Goal: Task Accomplishment & Management: Manage account settings

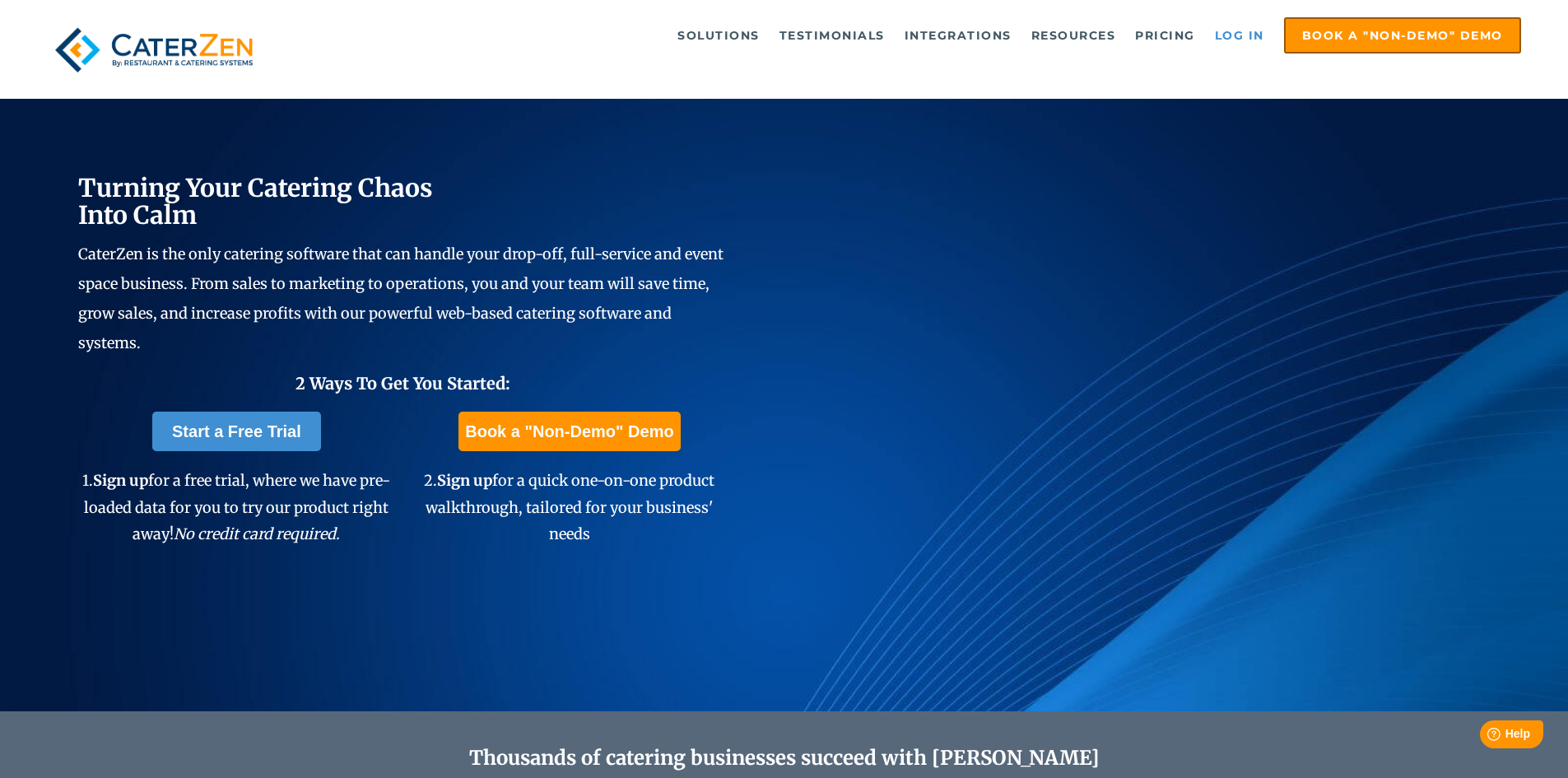
click at [1226, 36] on link "Log in" at bounding box center [1239, 35] width 66 height 33
click at [1374, 671] on div "Turning Your Catering Chaos Into Calm CaterZen is the only catering software th…" at bounding box center [784, 356] width 1568 height 710
click at [1226, 32] on link "Log in" at bounding box center [1239, 35] width 66 height 33
